Goal: Information Seeking & Learning: Learn about a topic

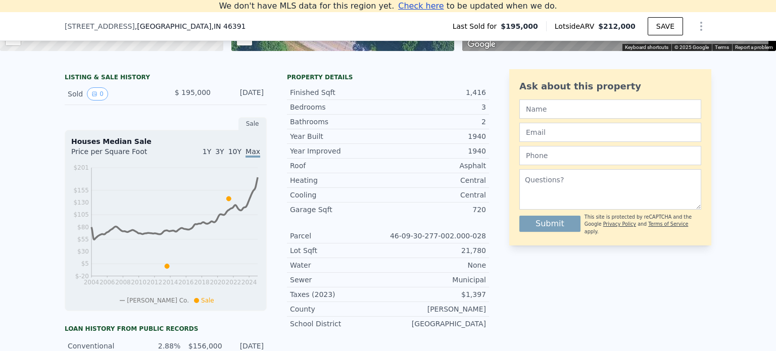
scroll to position [214, 0]
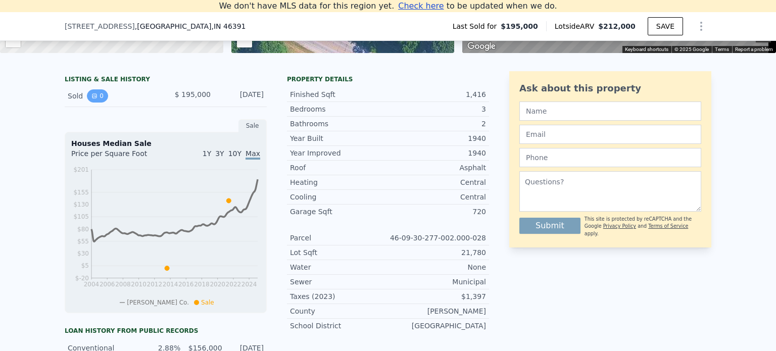
click at [94, 102] on button "0" at bounding box center [97, 95] width 21 height 13
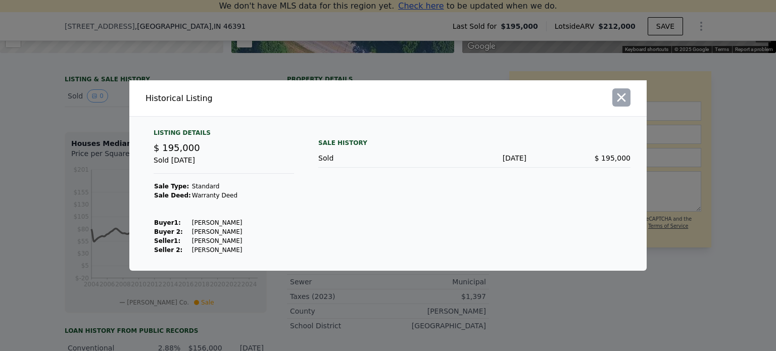
click at [621, 96] on icon "button" at bounding box center [621, 97] width 14 height 14
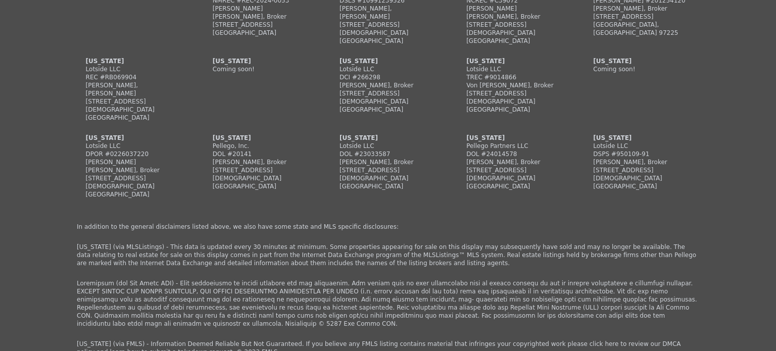
scroll to position [2475, 0]
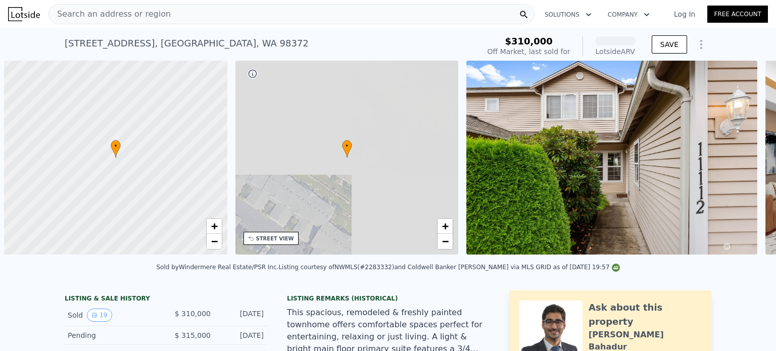
scroll to position [0, 4]
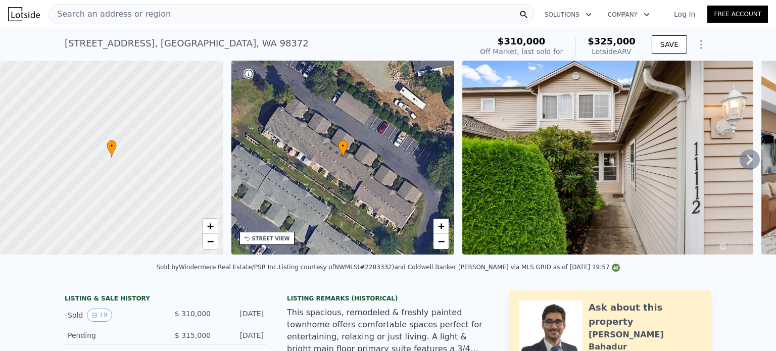
click at [739, 155] on icon at bounding box center [749, 159] width 20 height 20
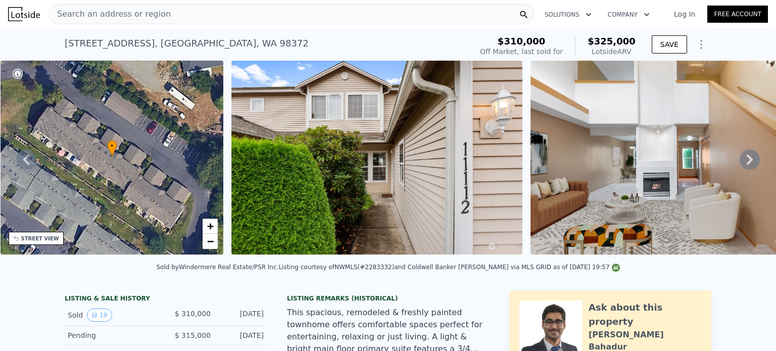
click at [739, 155] on icon at bounding box center [749, 159] width 20 height 20
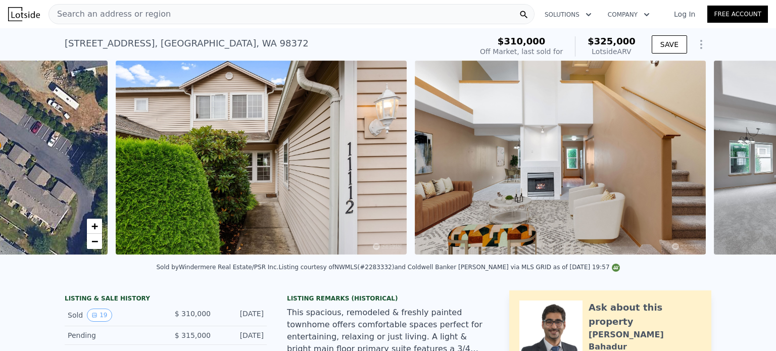
scroll to position [0, 462]
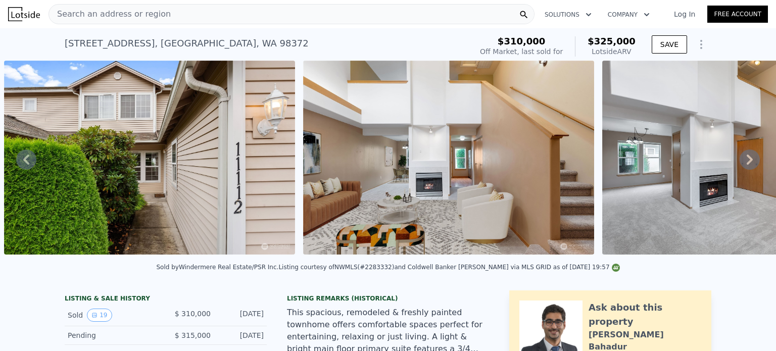
click at [745, 165] on icon at bounding box center [749, 159] width 20 height 20
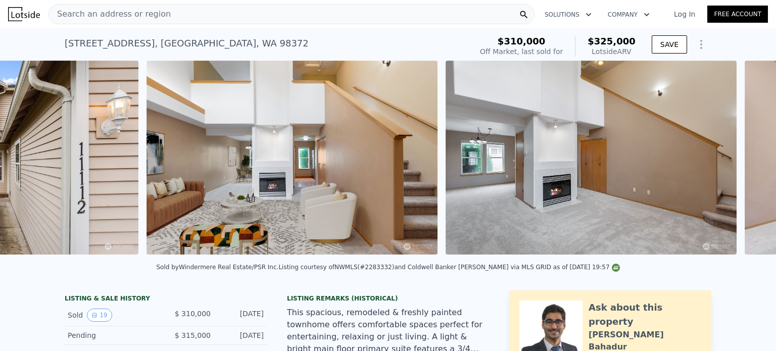
scroll to position [0, 761]
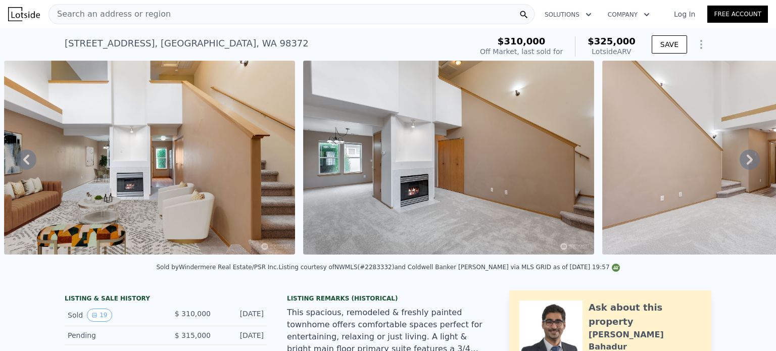
click at [745, 165] on icon at bounding box center [749, 159] width 20 height 20
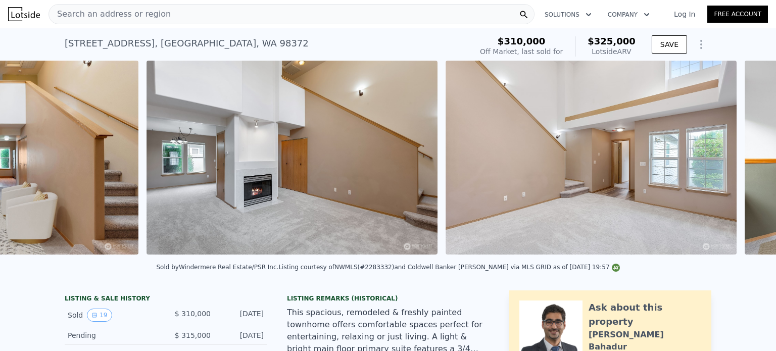
scroll to position [0, 1060]
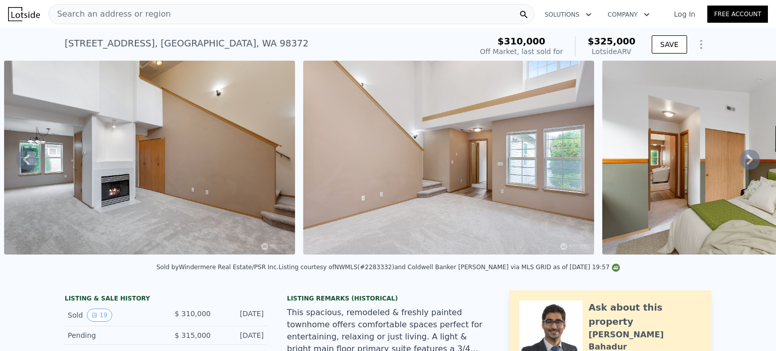
click at [745, 165] on div "• + − • + − STREET VIEW Loading... SATELLITE VIEW" at bounding box center [388, 159] width 776 height 197
click at [740, 161] on icon at bounding box center [749, 159] width 20 height 20
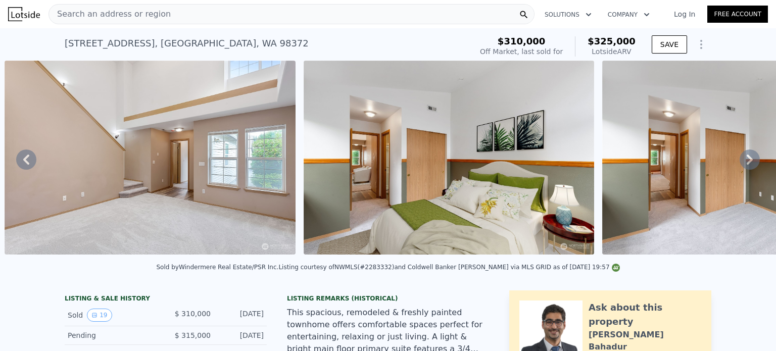
click at [740, 161] on icon at bounding box center [749, 159] width 20 height 20
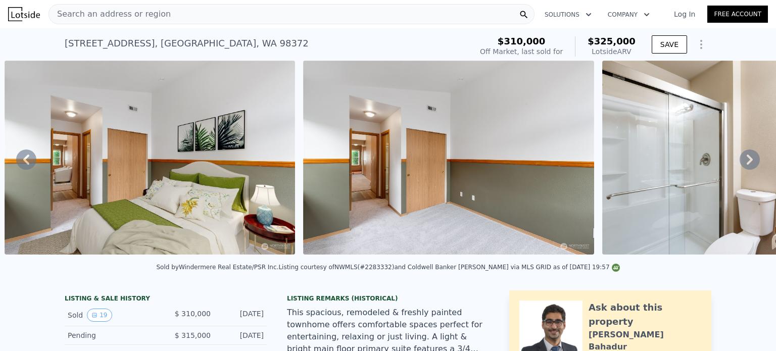
click at [740, 161] on icon at bounding box center [749, 159] width 20 height 20
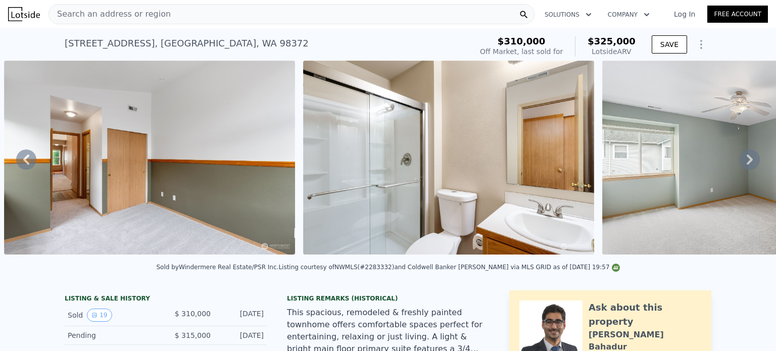
click at [740, 161] on icon at bounding box center [749, 159] width 20 height 20
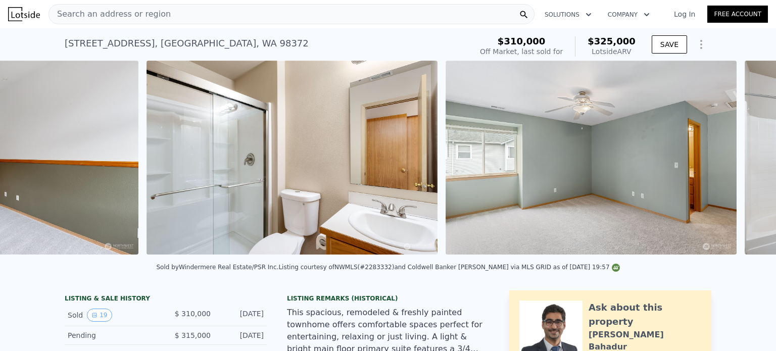
scroll to position [0, 2255]
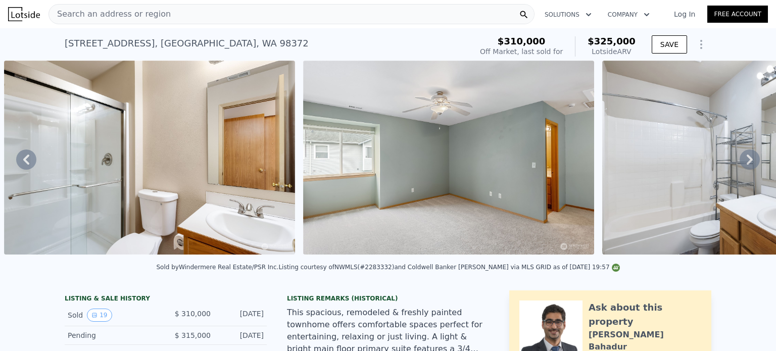
click at [740, 161] on icon at bounding box center [749, 159] width 20 height 20
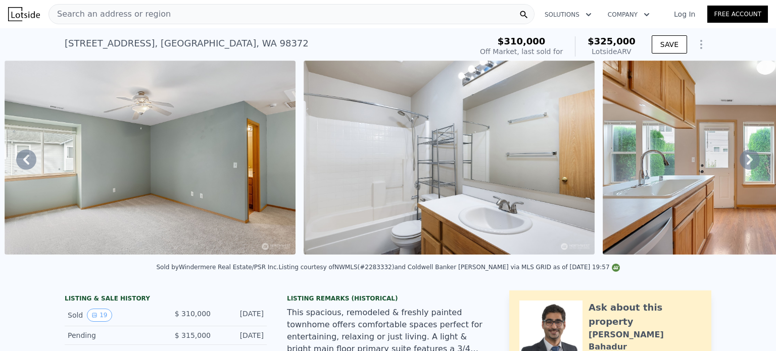
click at [740, 161] on icon at bounding box center [749, 159] width 20 height 20
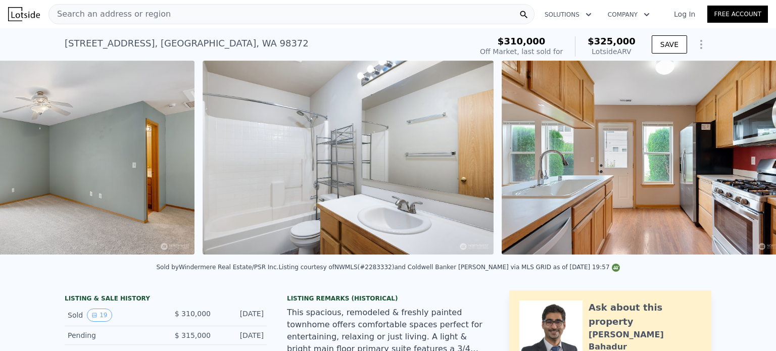
scroll to position [0, 2852]
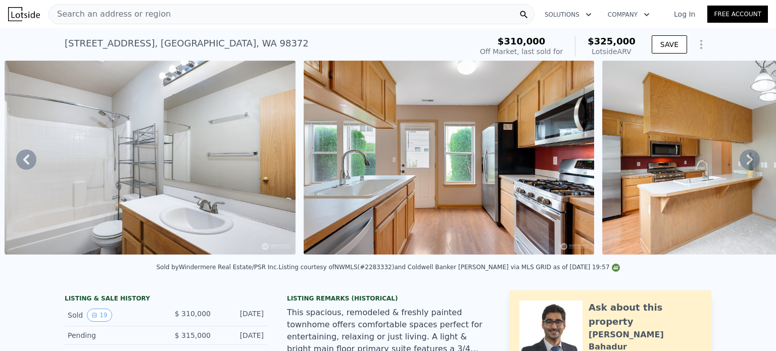
click at [740, 161] on icon at bounding box center [749, 159] width 20 height 20
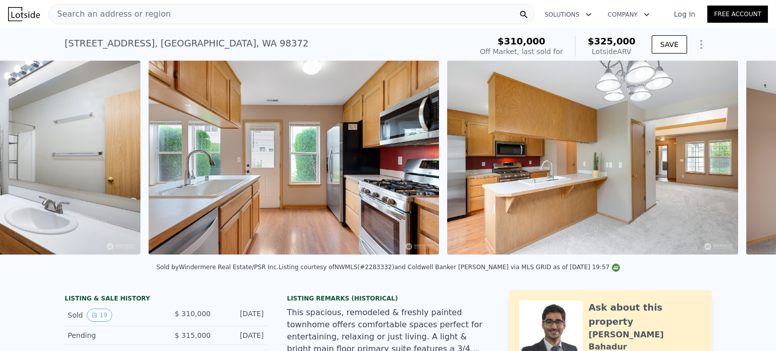
scroll to position [0, 3151]
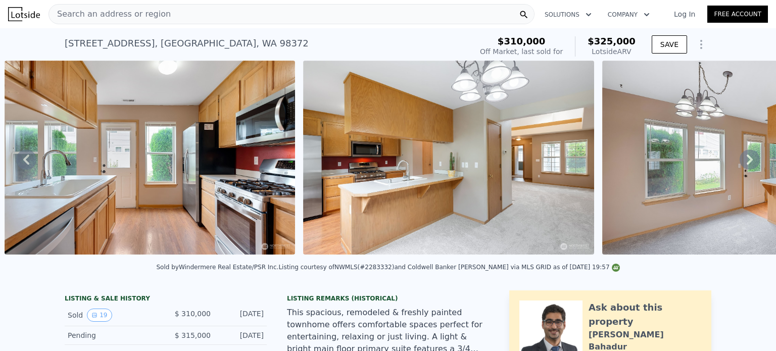
click at [740, 161] on icon at bounding box center [749, 159] width 20 height 20
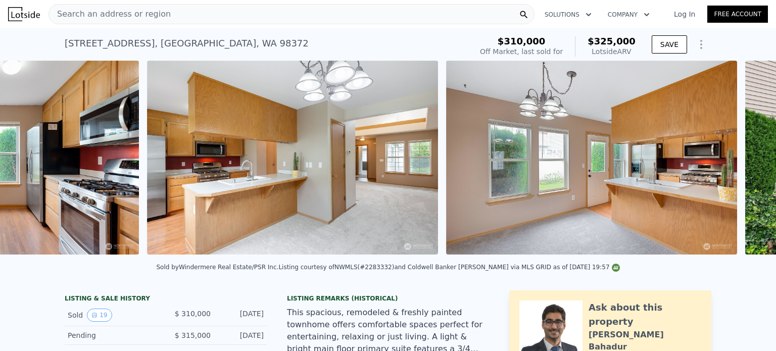
scroll to position [0, 3450]
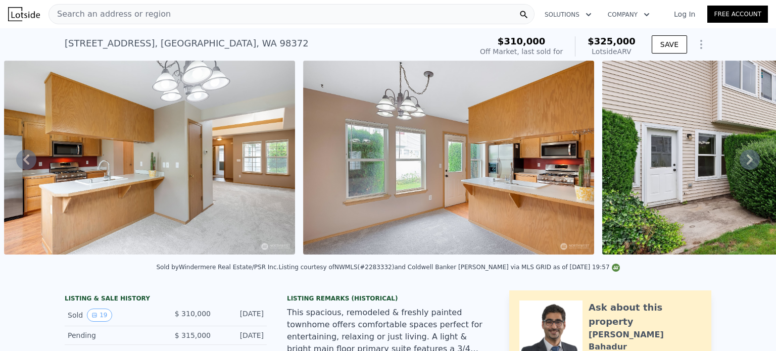
click at [646, 224] on img at bounding box center [747, 158] width 291 height 194
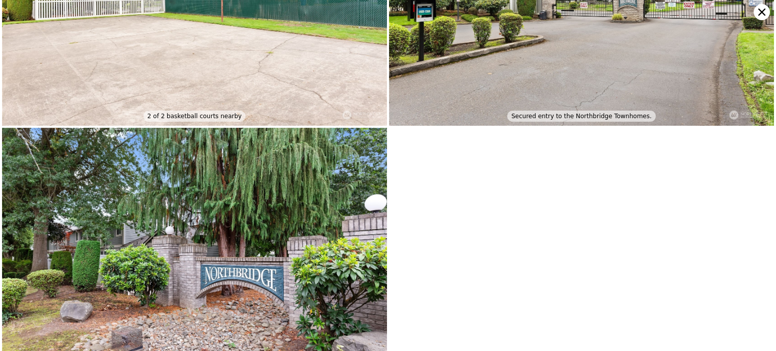
scroll to position [2207, 0]
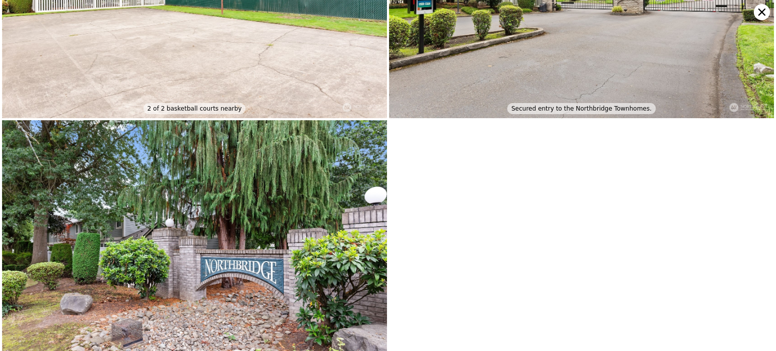
click at [754, 12] on icon at bounding box center [761, 12] width 16 height 16
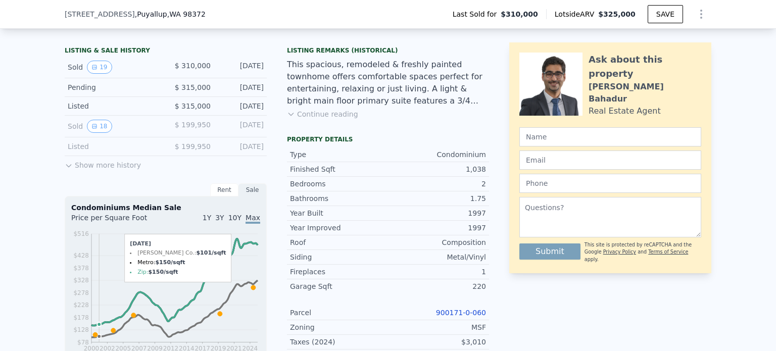
scroll to position [244, 0]
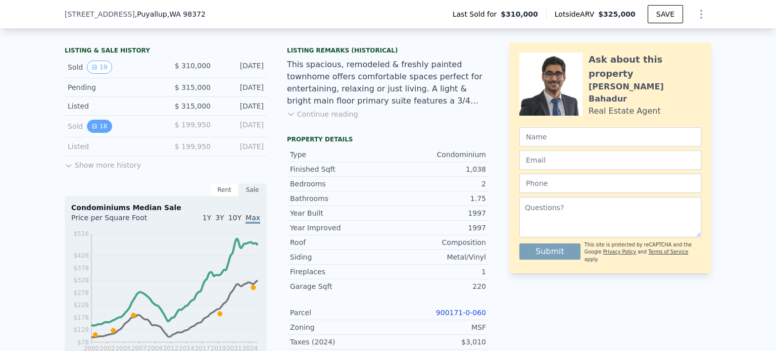
click at [91, 129] on icon "View historical data" at bounding box center [94, 126] width 6 height 6
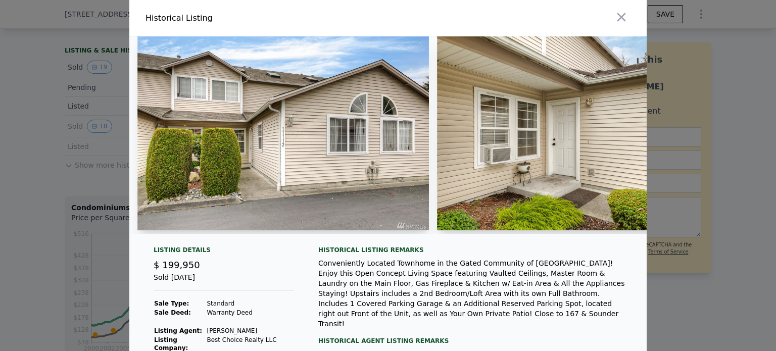
scroll to position [4, 0]
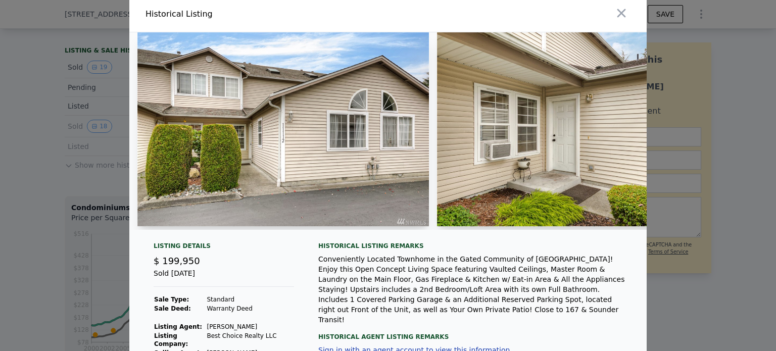
click at [551, 166] on img at bounding box center [582, 129] width 291 height 194
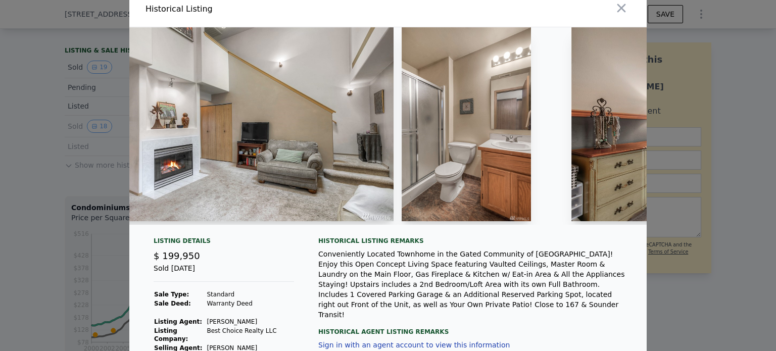
scroll to position [0, 949]
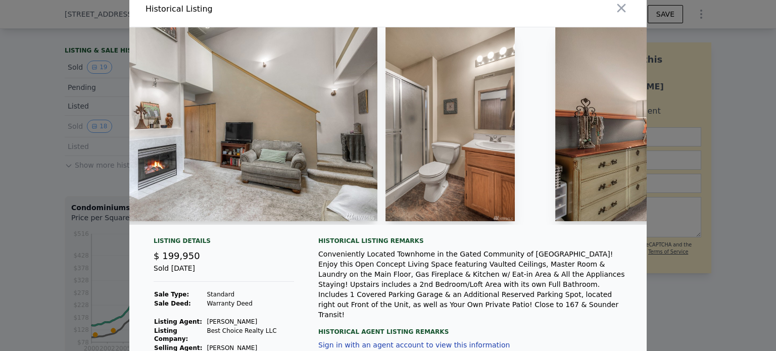
click at [555, 127] on img at bounding box center [700, 124] width 291 height 194
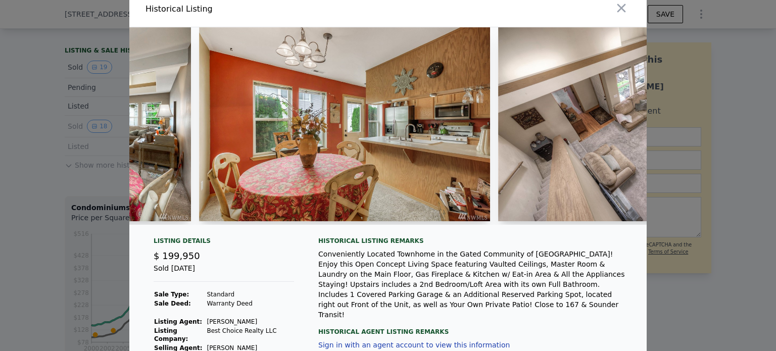
scroll to position [0, 2500]
click at [555, 127] on img at bounding box center [644, 124] width 292 height 194
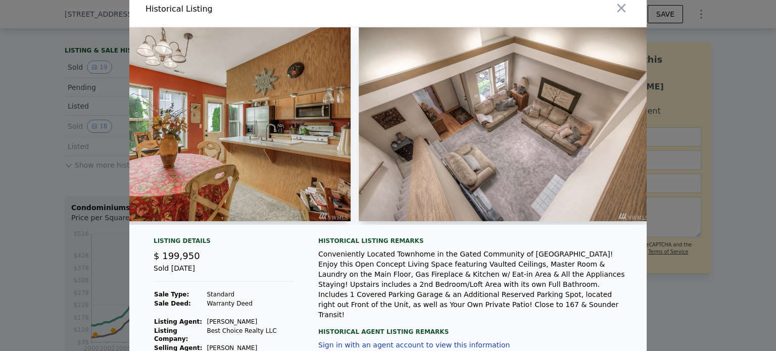
scroll to position [0, 2641]
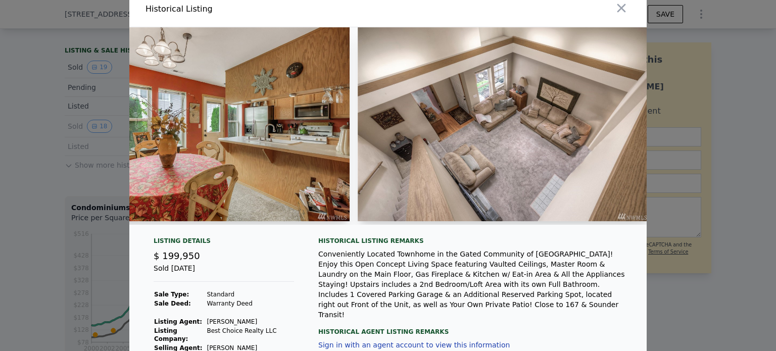
click at [555, 127] on img at bounding box center [503, 124] width 292 height 194
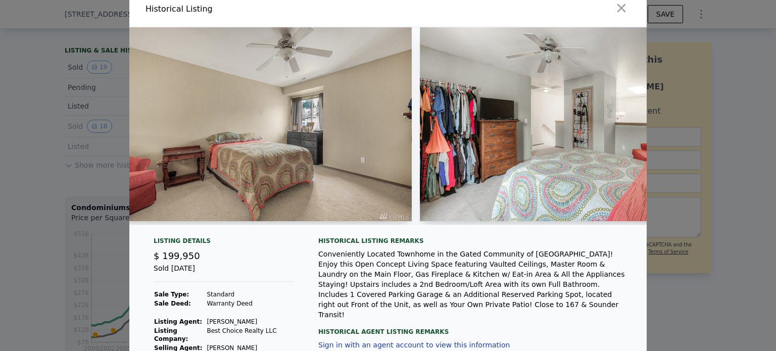
scroll to position [0, 3510]
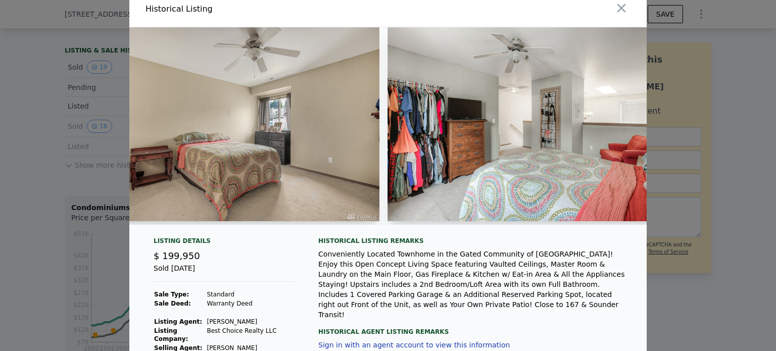
click at [509, 120] on img at bounding box center [533, 124] width 292 height 194
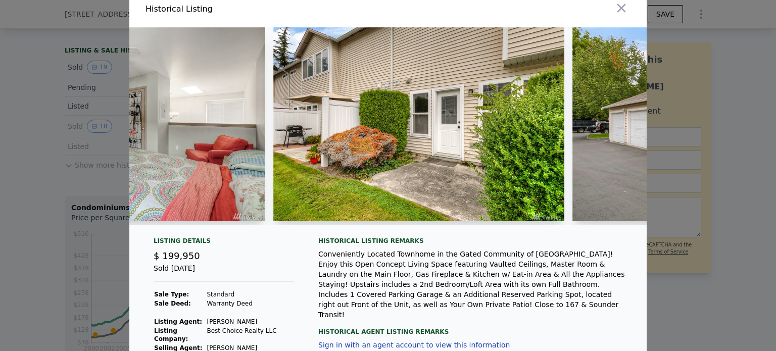
scroll to position [0, 3976]
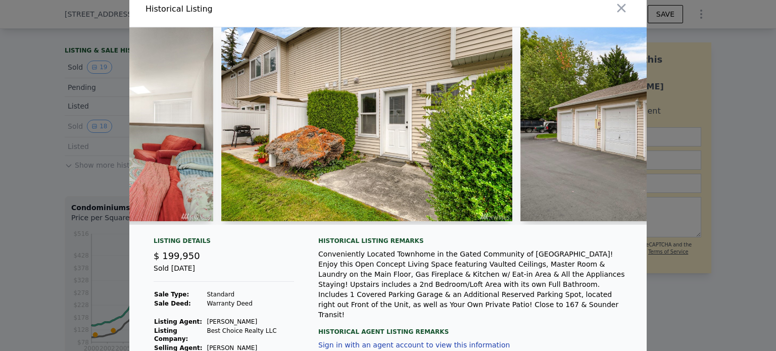
click at [422, 129] on img at bounding box center [366, 124] width 291 height 194
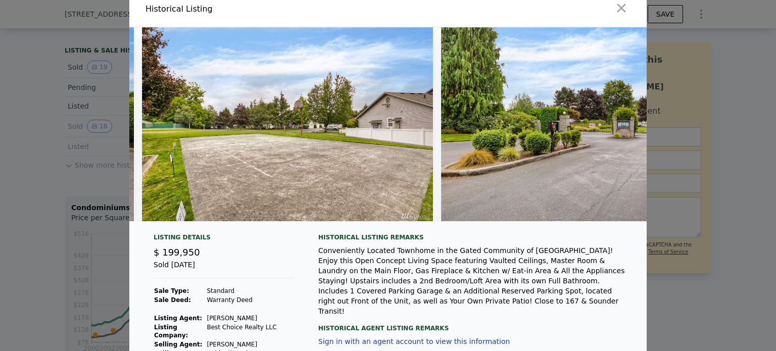
scroll to position [0, 4754]
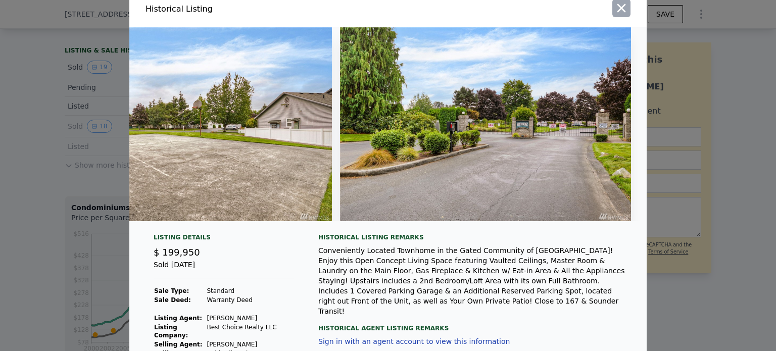
click at [614, 4] on icon "button" at bounding box center [621, 8] width 14 height 14
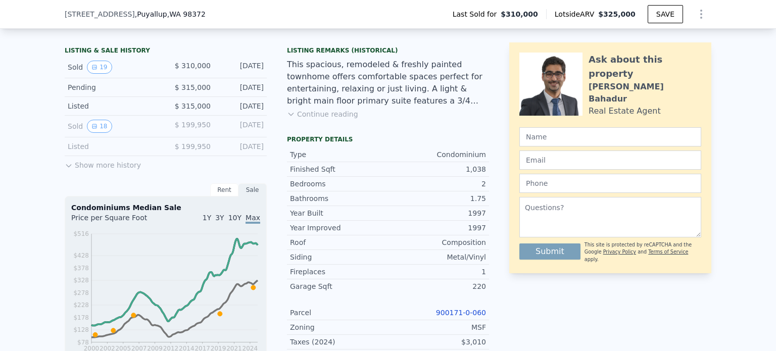
scroll to position [246, 0]
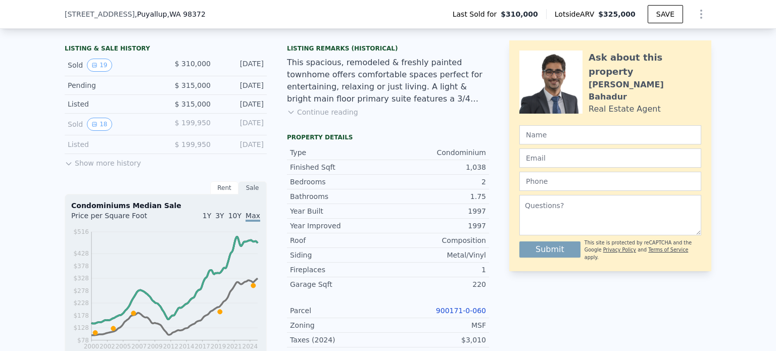
click at [101, 167] on button "Show more history" at bounding box center [103, 161] width 76 height 14
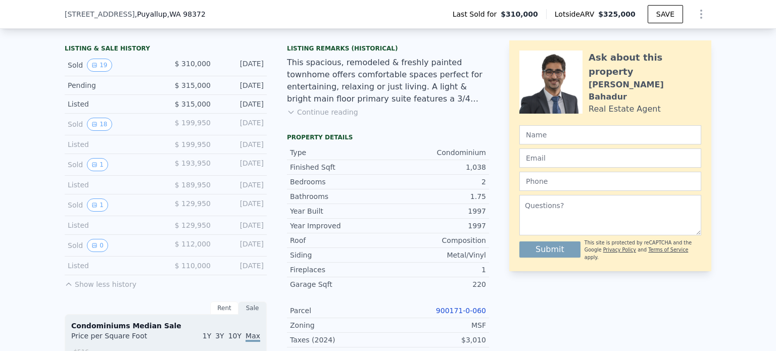
scroll to position [263, 0]
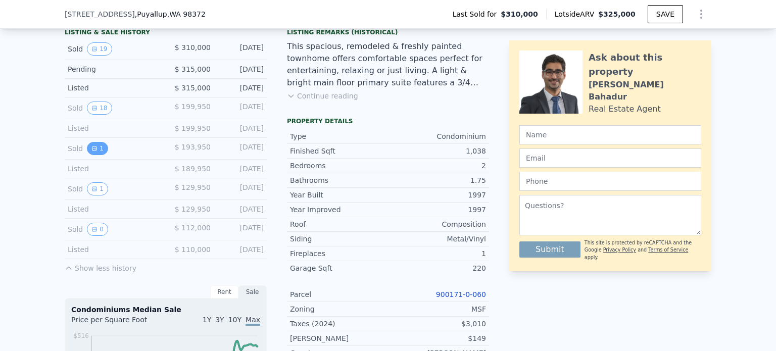
click at [91, 151] on icon "View historical data" at bounding box center [94, 148] width 6 height 6
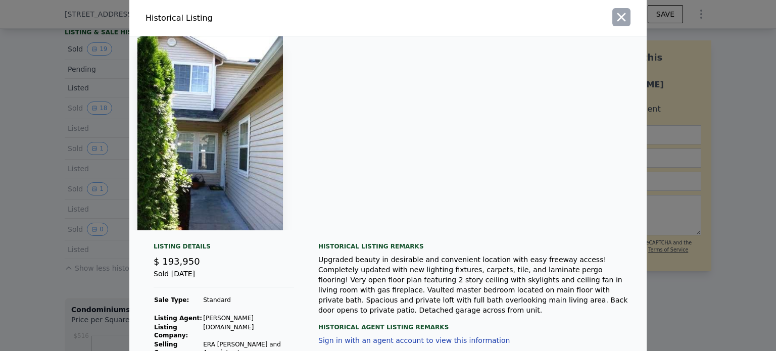
click at [617, 18] on icon "button" at bounding box center [621, 17] width 9 height 9
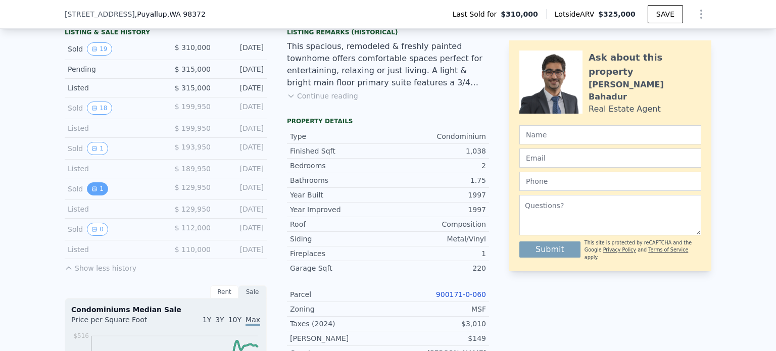
click at [93, 194] on button "1" at bounding box center [97, 188] width 21 height 13
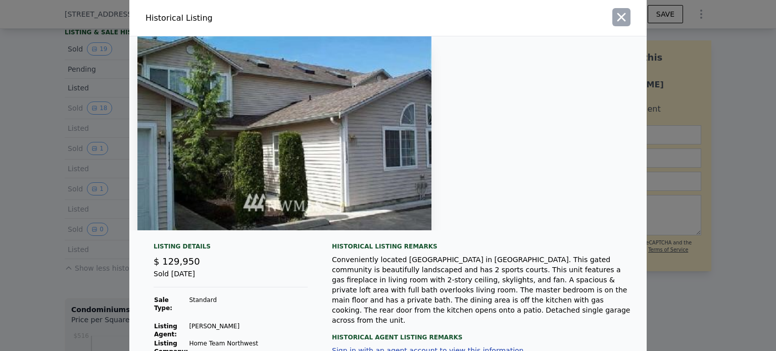
click at [617, 20] on icon "button" at bounding box center [621, 17] width 9 height 9
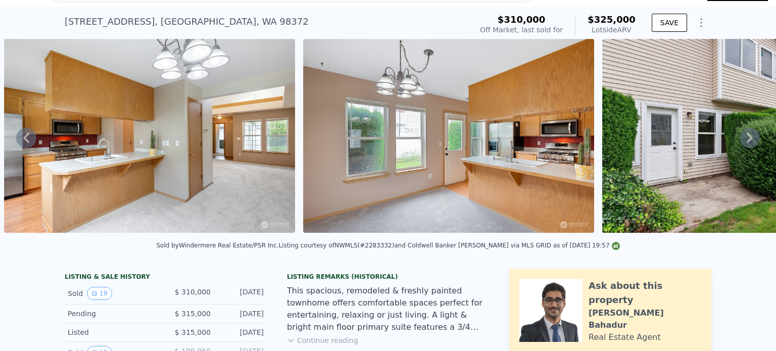
scroll to position [4, 0]
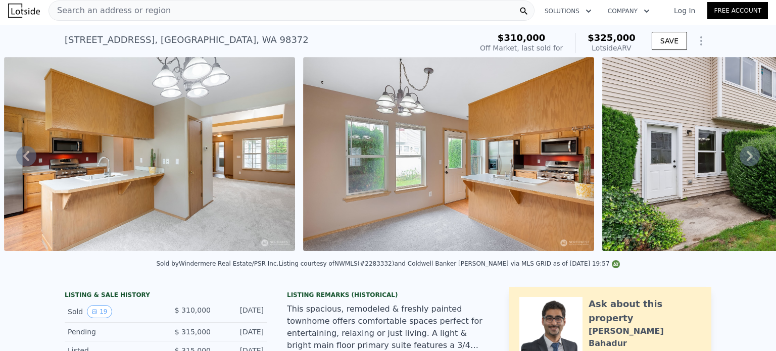
click at [123, 10] on span "Search an address or region" at bounding box center [110, 11] width 122 height 12
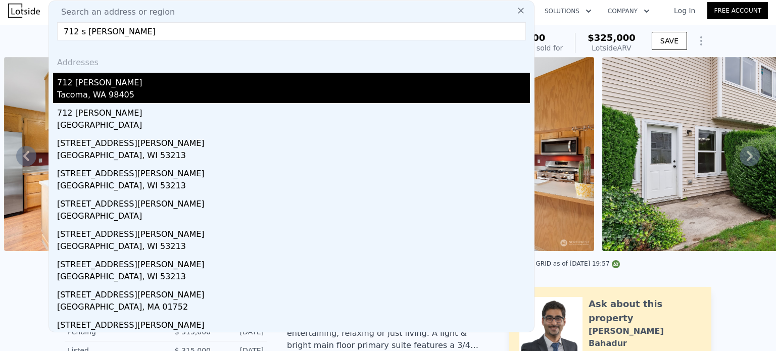
type input "712 s [PERSON_NAME]"
click at [115, 82] on div "712 [PERSON_NAME]" at bounding box center [293, 81] width 473 height 16
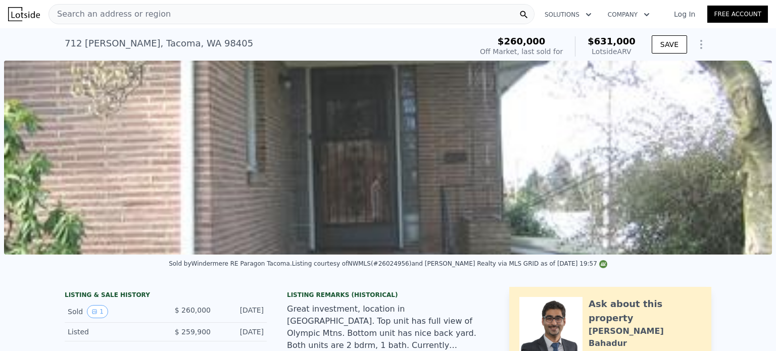
click at [132, 15] on span "Search an address or region" at bounding box center [110, 14] width 122 height 12
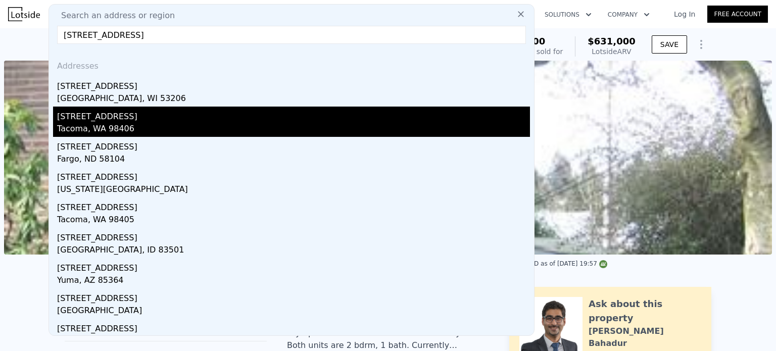
type input "[STREET_ADDRESS]"
click at [128, 113] on div "[STREET_ADDRESS]" at bounding box center [293, 115] width 473 height 16
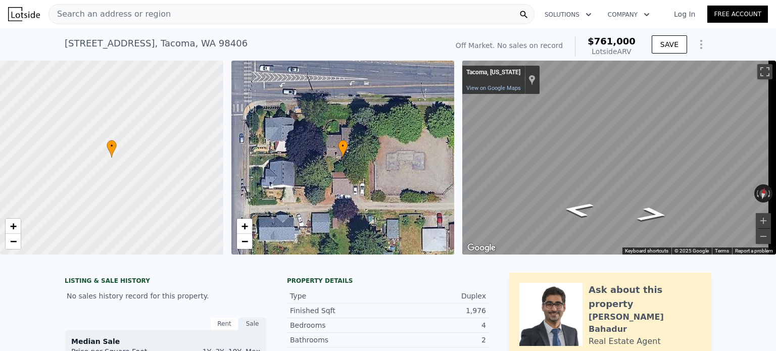
click at [90, 14] on span "Search an address or region" at bounding box center [110, 14] width 122 height 12
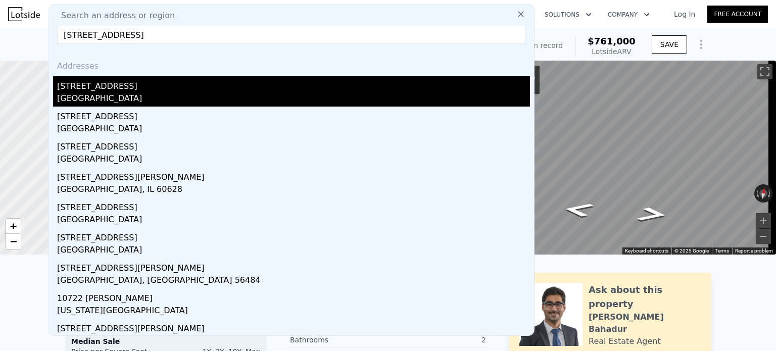
type input "[STREET_ADDRESS]"
click at [136, 92] on div "[GEOGRAPHIC_DATA]" at bounding box center [293, 99] width 473 height 14
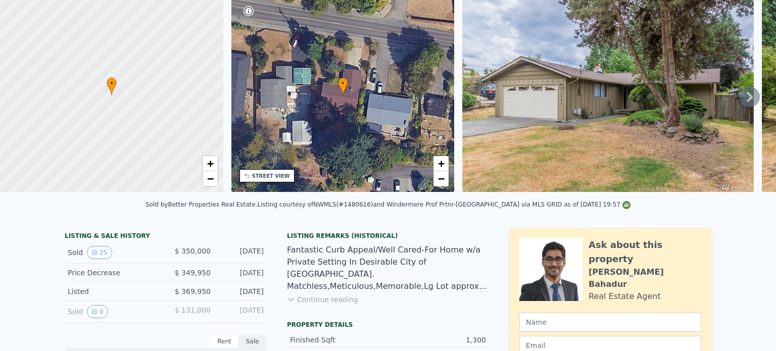
scroll to position [4, 0]
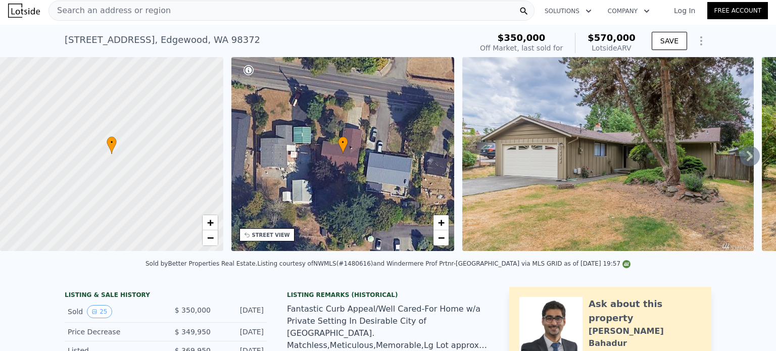
click at [699, 146] on img at bounding box center [607, 154] width 291 height 194
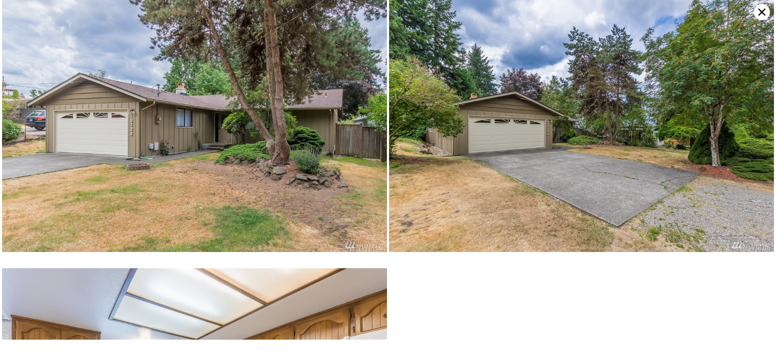
scroll to position [0, 0]
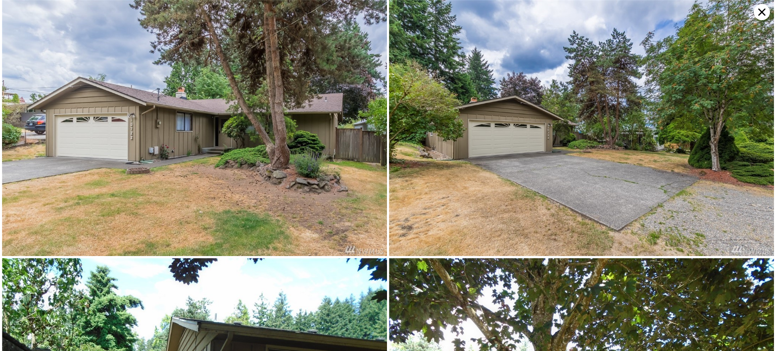
click at [178, 143] on img at bounding box center [194, 128] width 385 height 256
click at [424, 192] on img at bounding box center [581, 128] width 385 height 256
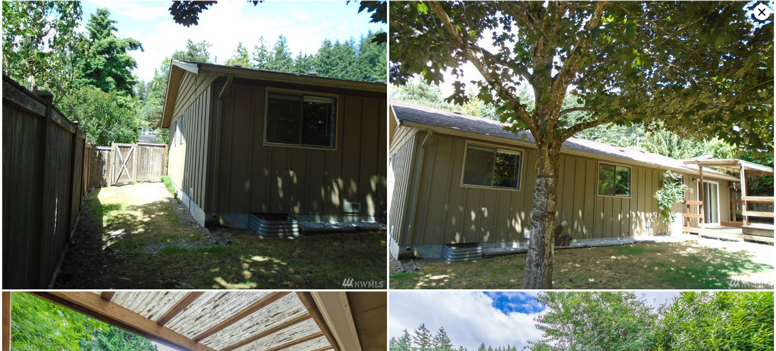
scroll to position [255, 0]
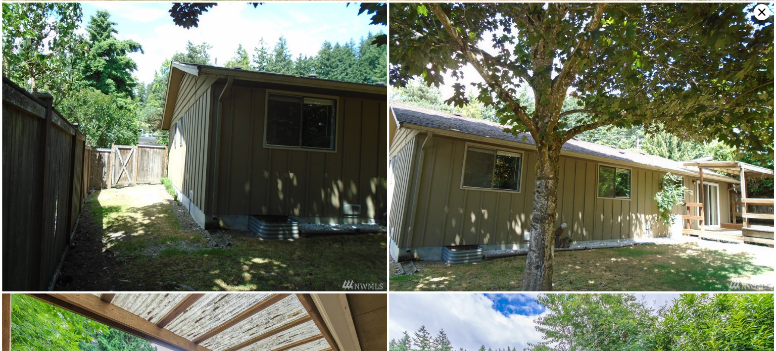
click at [464, 192] on img at bounding box center [581, 147] width 385 height 289
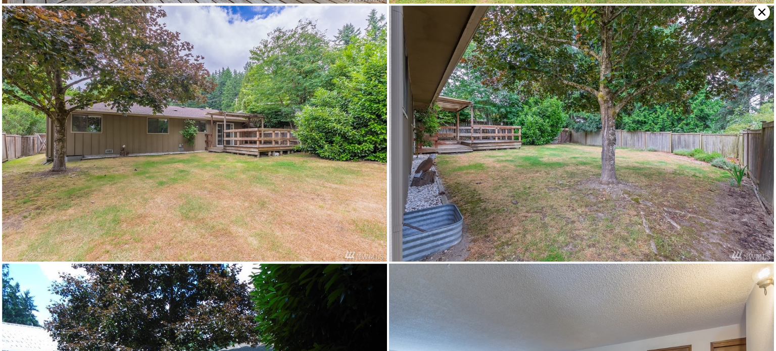
scroll to position [799, 0]
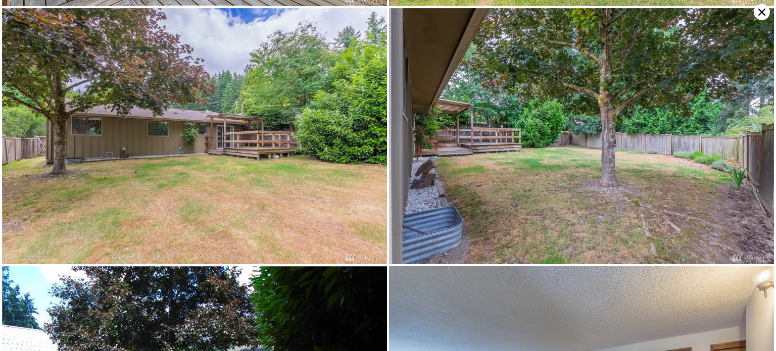
click at [570, 188] on img at bounding box center [581, 136] width 385 height 256
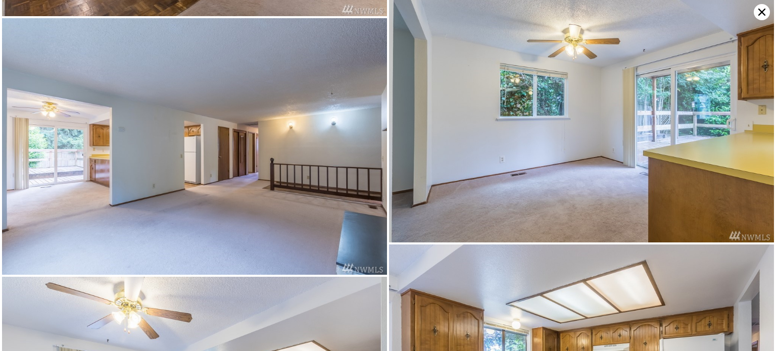
scroll to position [1598, 0]
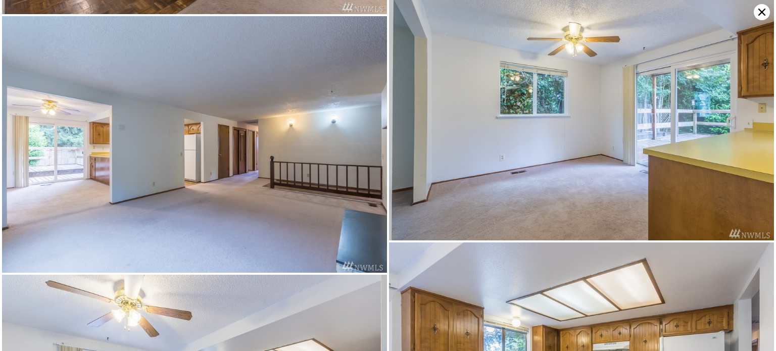
click at [570, 188] on img at bounding box center [581, 112] width 385 height 257
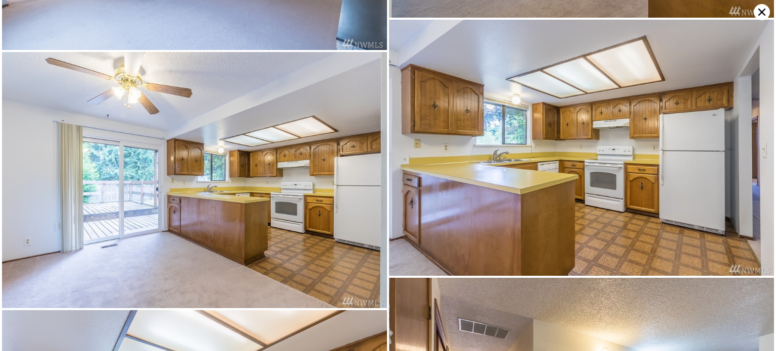
scroll to position [1822, 0]
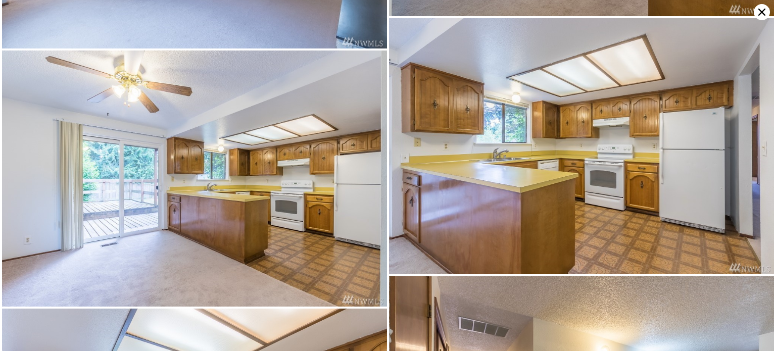
click at [570, 188] on img at bounding box center [581, 146] width 385 height 257
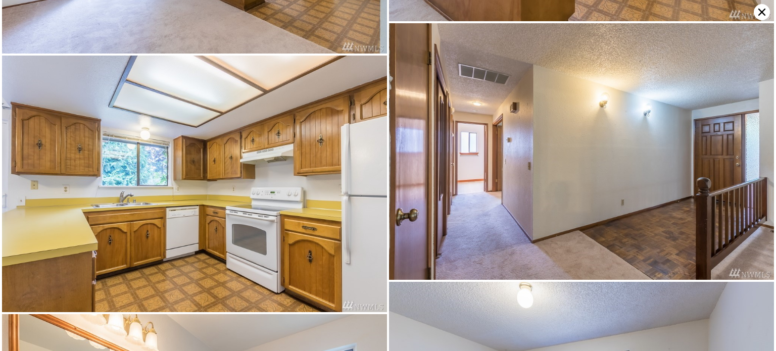
scroll to position [2077, 0]
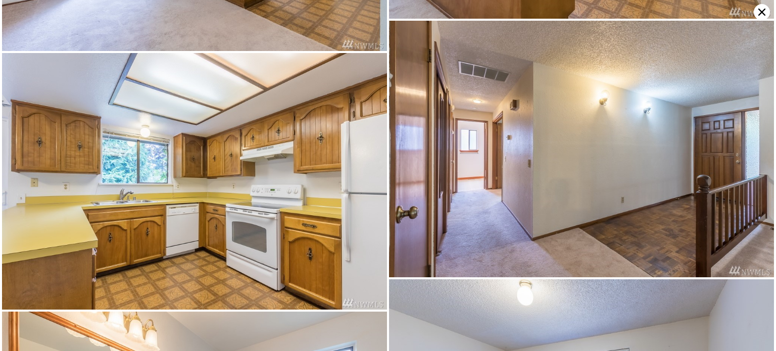
click at [329, 244] on img at bounding box center [194, 181] width 385 height 257
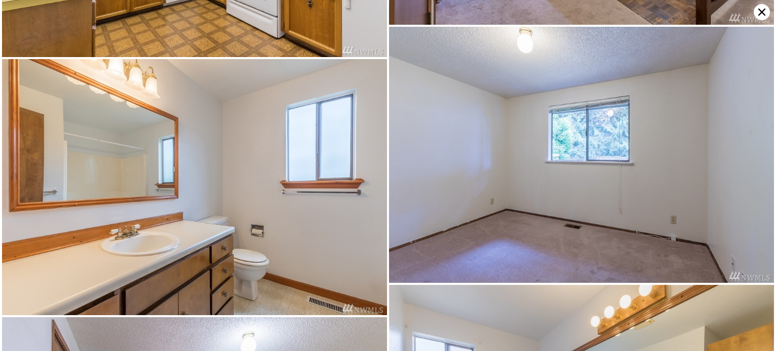
scroll to position [2333, 0]
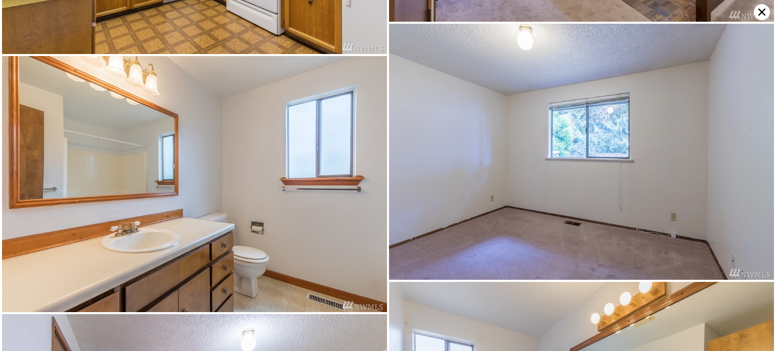
click at [501, 216] on img at bounding box center [581, 152] width 385 height 257
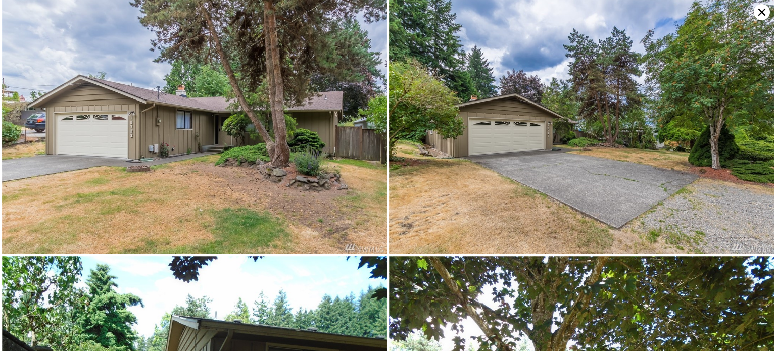
scroll to position [0, 0]
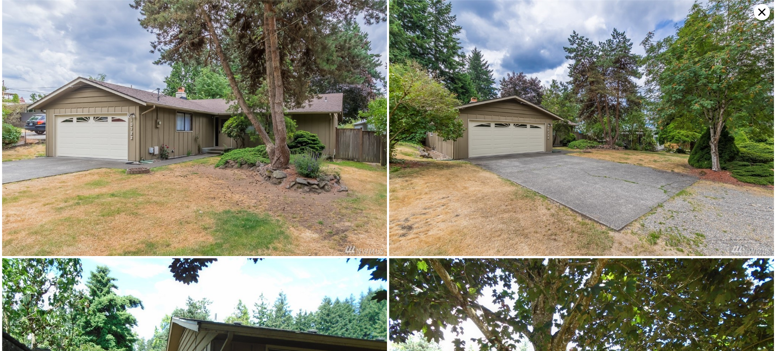
click at [758, 14] on icon at bounding box center [761, 12] width 16 height 16
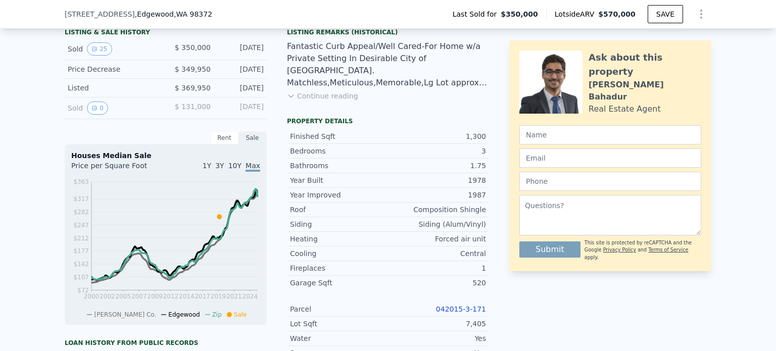
scroll to position [262, 0]
click at [331, 101] on button "Continue reading" at bounding box center [322, 96] width 71 height 10
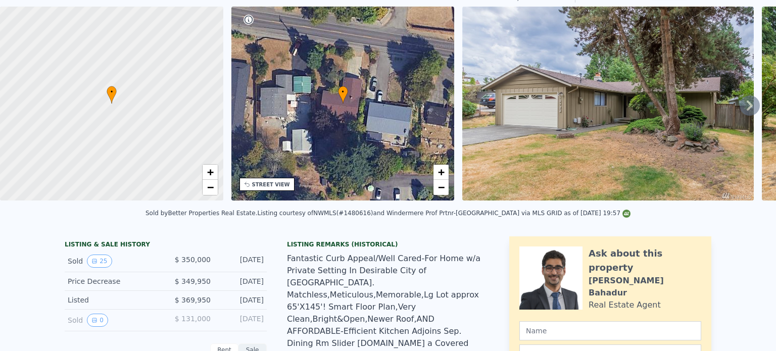
scroll to position [2, 0]
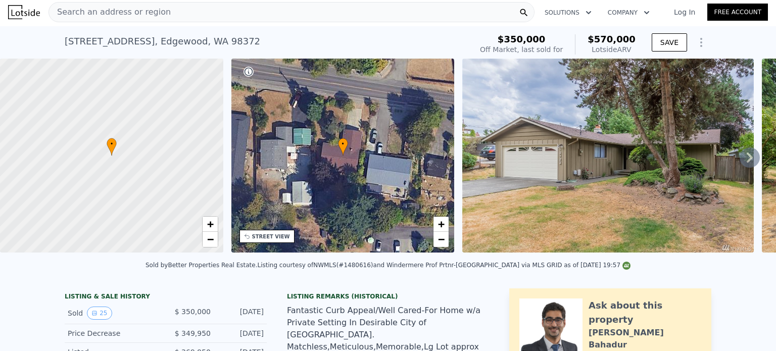
click at [146, 9] on span "Search an address or region" at bounding box center [110, 12] width 122 height 12
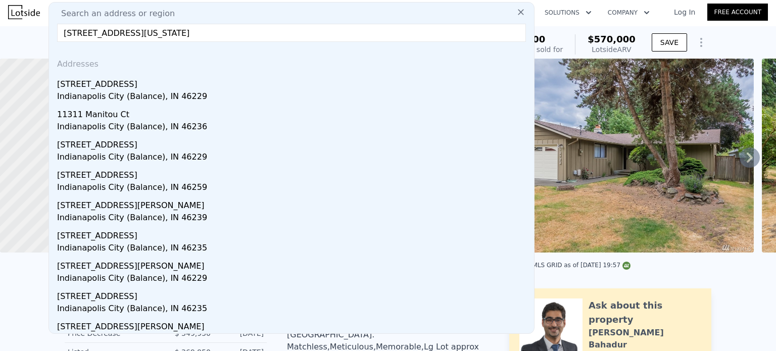
click at [89, 34] on input "[STREET_ADDRESS][US_STATE]" at bounding box center [291, 33] width 469 height 18
click at [329, 37] on input "[STREET_ADDRESS][US_STATE]" at bounding box center [291, 33] width 469 height 18
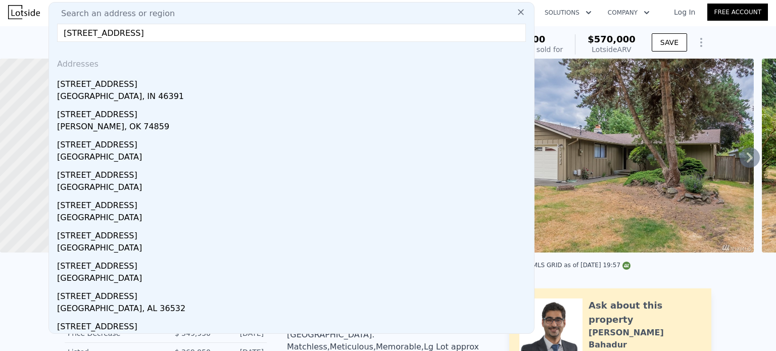
click at [448, 27] on input "[STREET_ADDRESS]" at bounding box center [291, 33] width 469 height 18
